Goal: Information Seeking & Learning: Learn about a topic

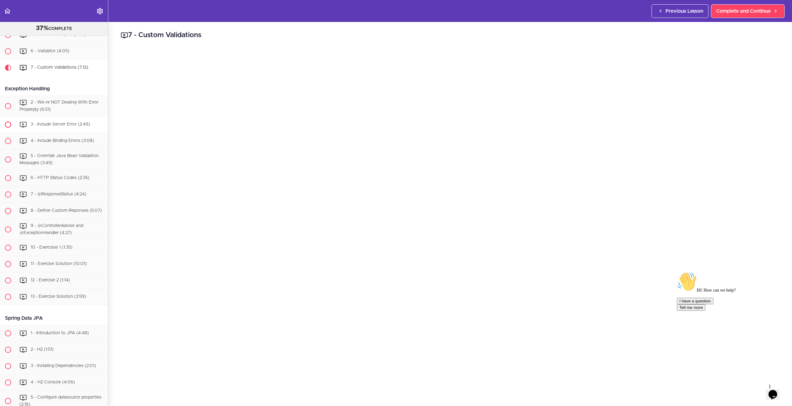
scroll to position [1440, 0]
click at [71, 111] on span "2 - We-re NOT Dealing With Error Properply (6:51)" at bounding box center [58, 105] width 79 height 11
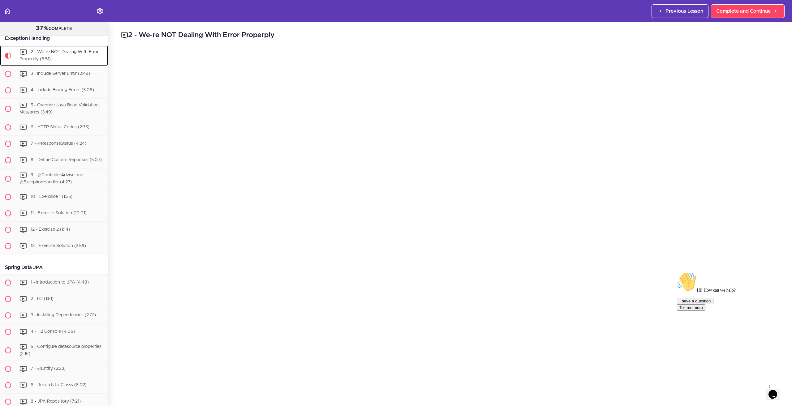
scroll to position [1508, 0]
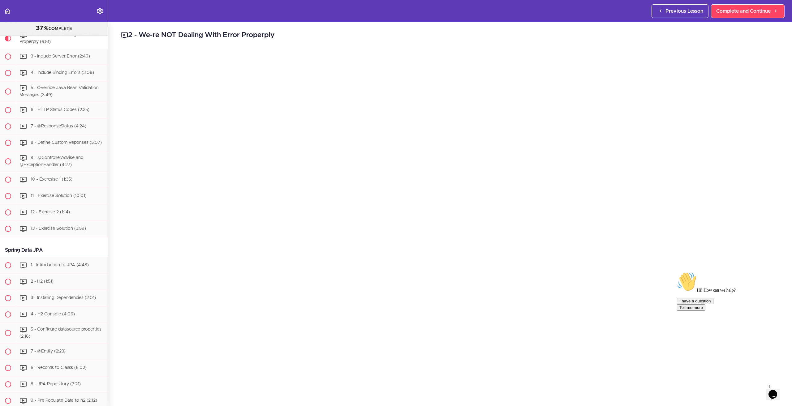
click at [113, 276] on div "2 - We-re NOT Dealing With Error Properply Complete and Continue 1 - Follow us …" at bounding box center [450, 214] width 684 height 384
click at [58, 58] on span "3 - Include Server Error (2:49)" at bounding box center [60, 56] width 59 height 4
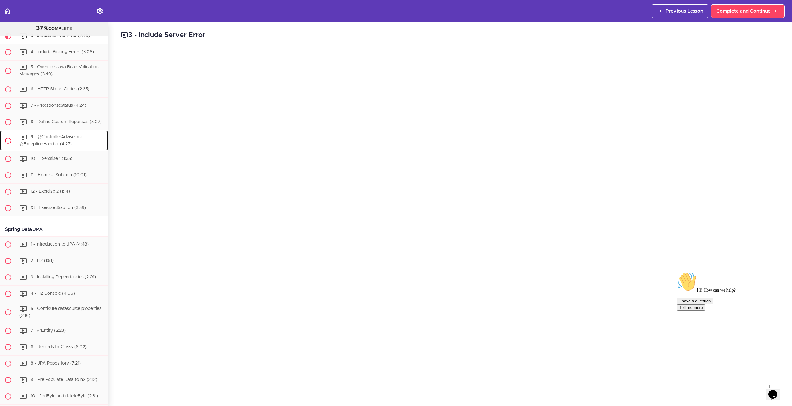
click at [64, 146] on span "9 - @ControllerAdvise and @ExceptionHandler (4:27)" at bounding box center [51, 140] width 64 height 11
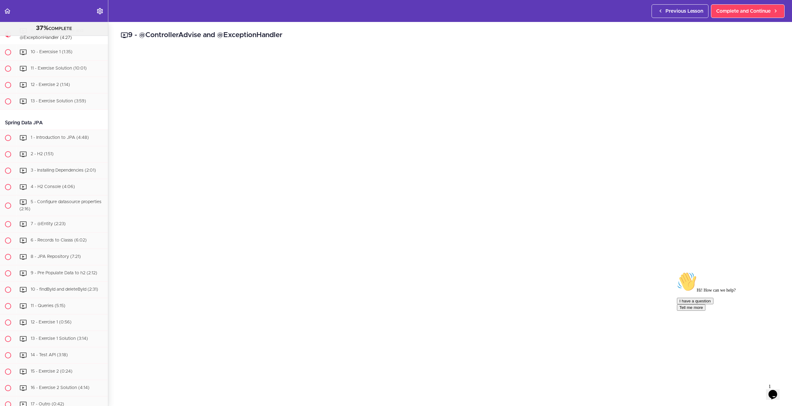
click at [677, 272] on icon "Chat attention grabber" at bounding box center [677, 272] width 0 height 0
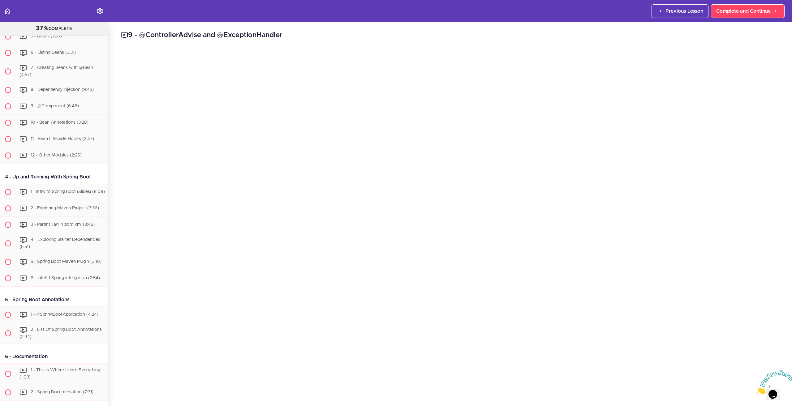
scroll to position [293, 0]
